Goal: Information Seeking & Learning: Learn about a topic

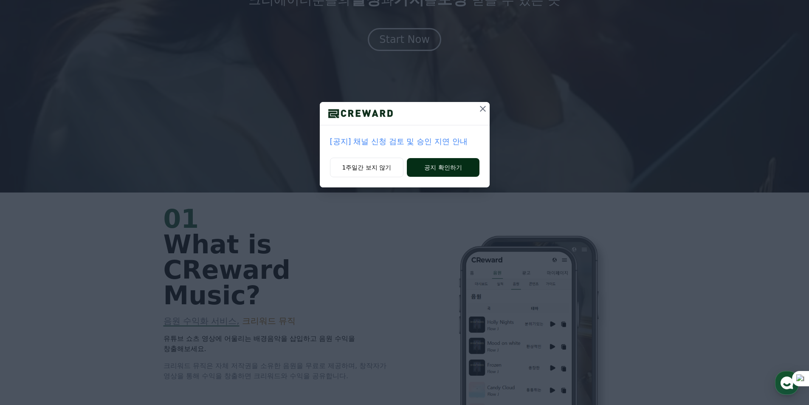
click at [420, 169] on button "공지 확인하기" at bounding box center [443, 167] width 72 height 19
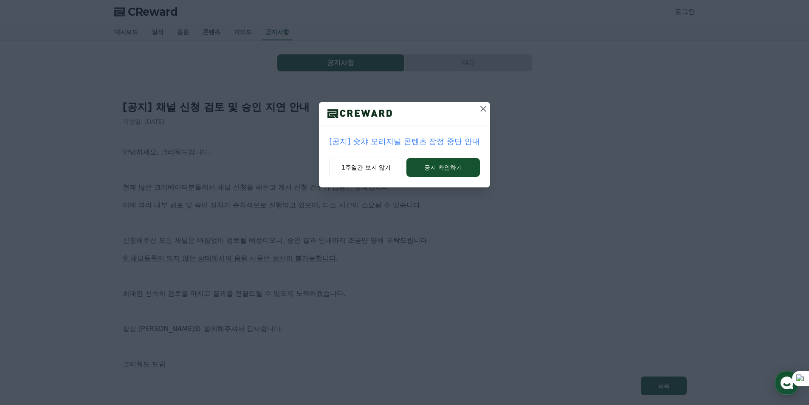
scroll to position [38387, 0]
click at [485, 108] on icon at bounding box center [483, 109] width 10 height 10
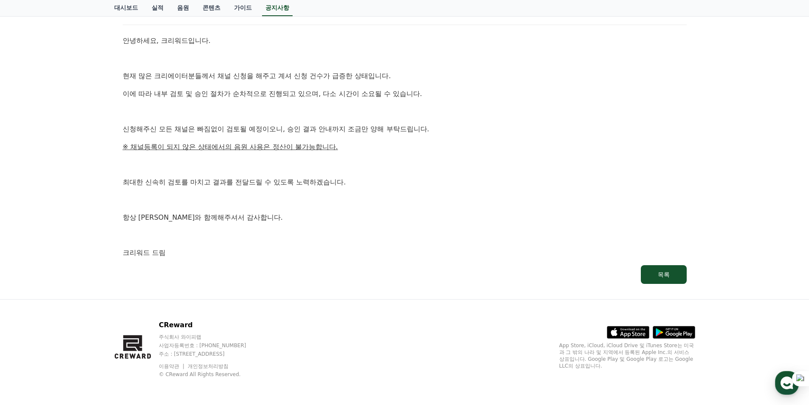
scroll to position [0, 0]
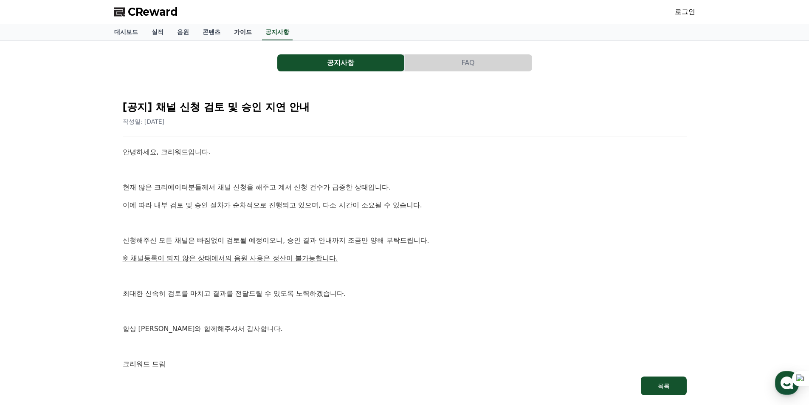
click at [247, 36] on link "가이드" at bounding box center [242, 32] width 31 height 16
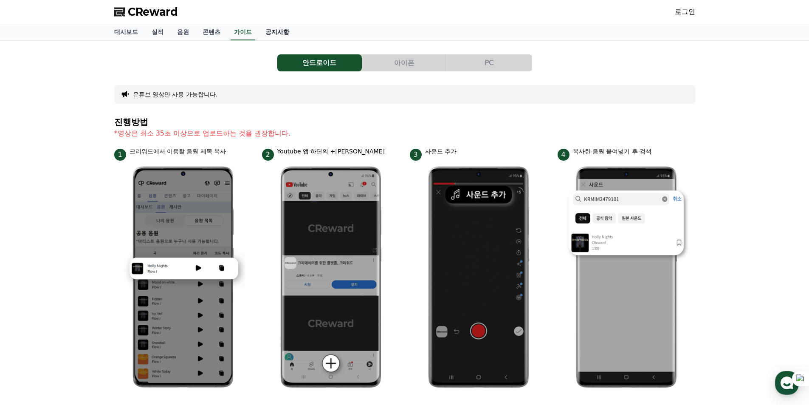
click at [274, 34] on link "공지사항" at bounding box center [277, 32] width 37 height 16
